Goal: Use online tool/utility: Utilize a website feature to perform a specific function

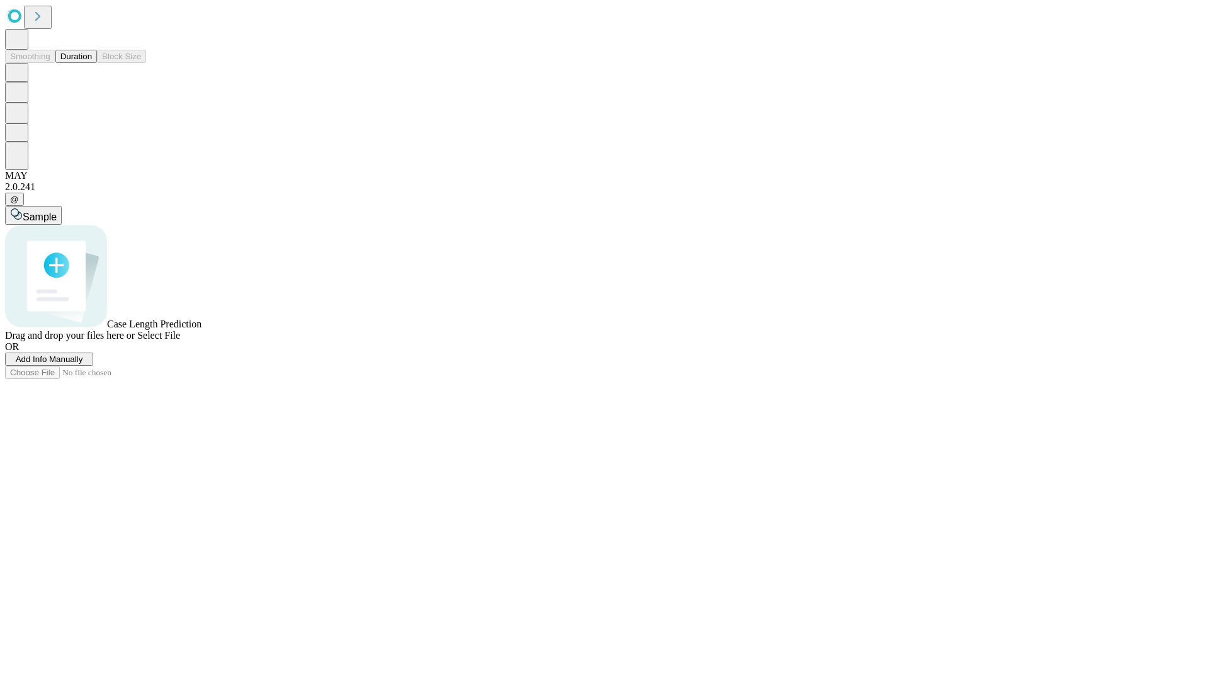
click at [92, 63] on button "Duration" at bounding box center [76, 56] width 42 height 13
click at [180, 341] on span "Select File" at bounding box center [158, 335] width 43 height 11
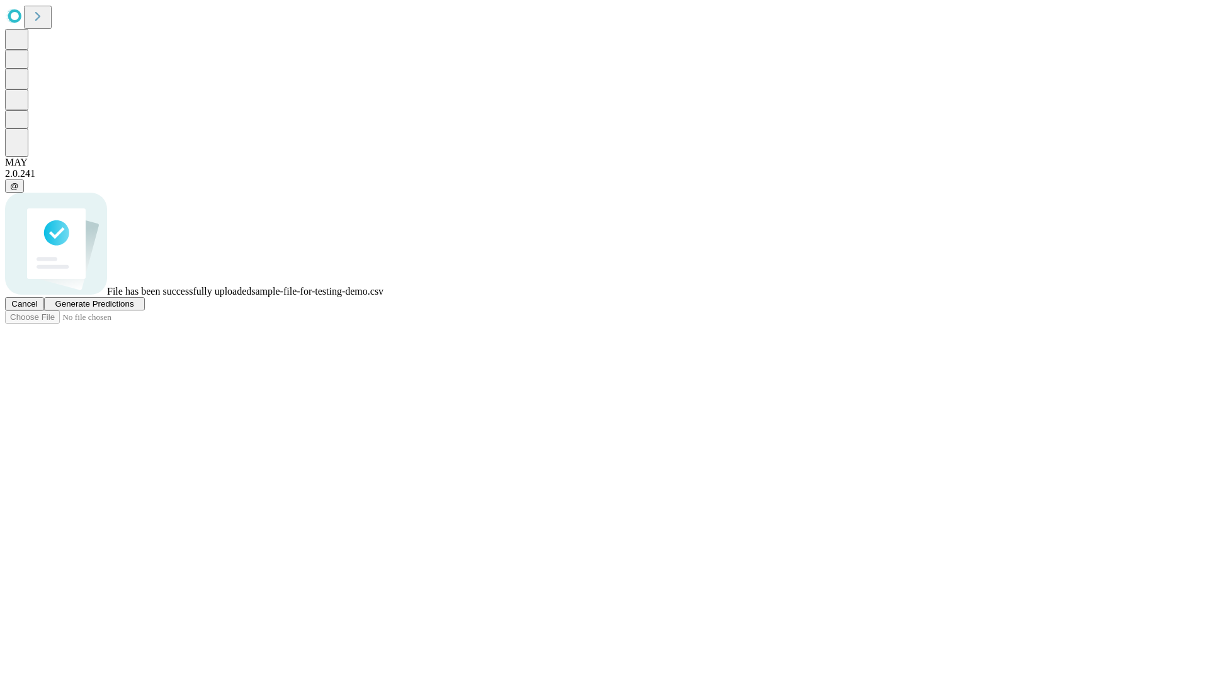
click at [133, 308] on span "Generate Predictions" at bounding box center [94, 303] width 79 height 9
